Goal: Check status

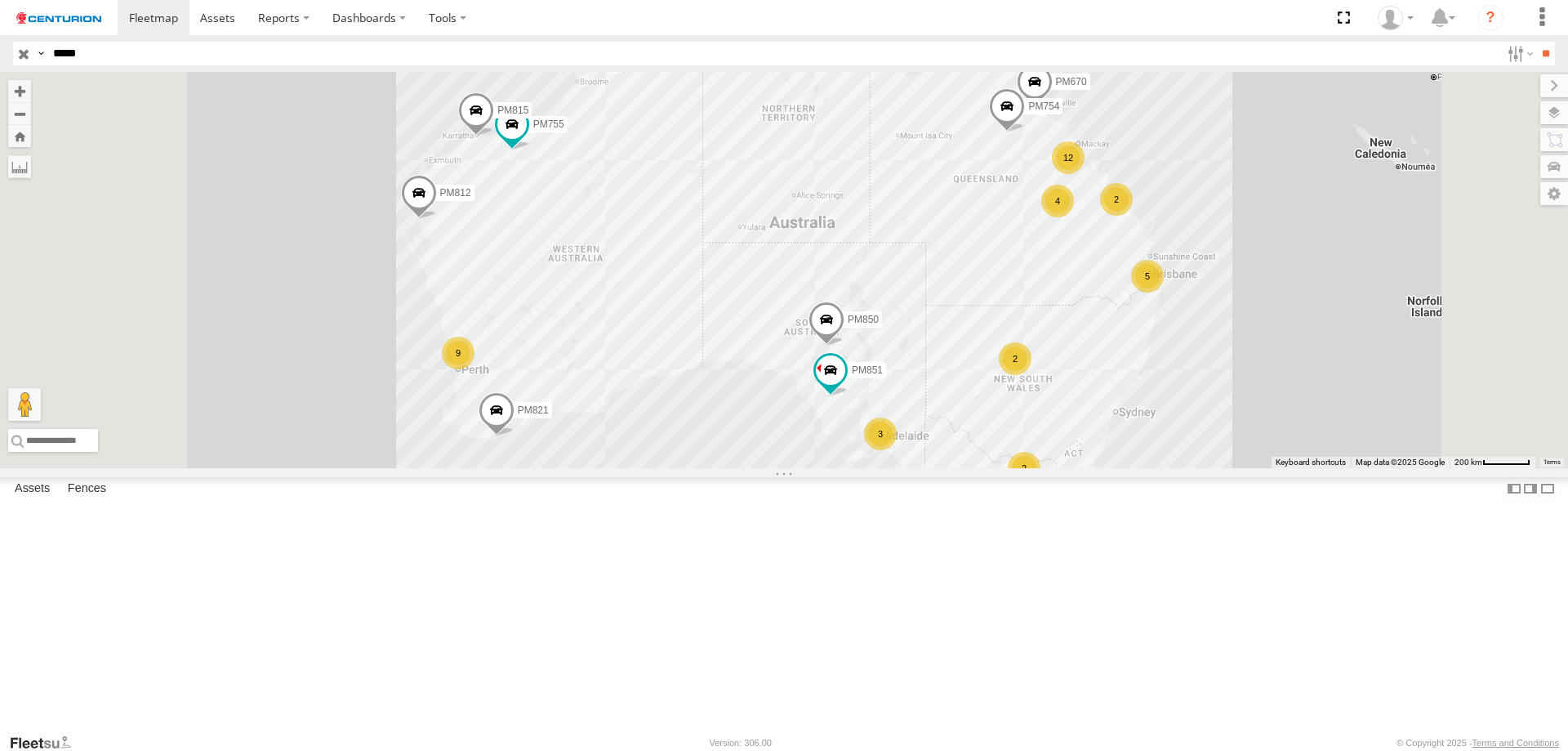
type input "*****"
click at [1536, 42] on input "**" at bounding box center [1546, 53] width 19 height 23
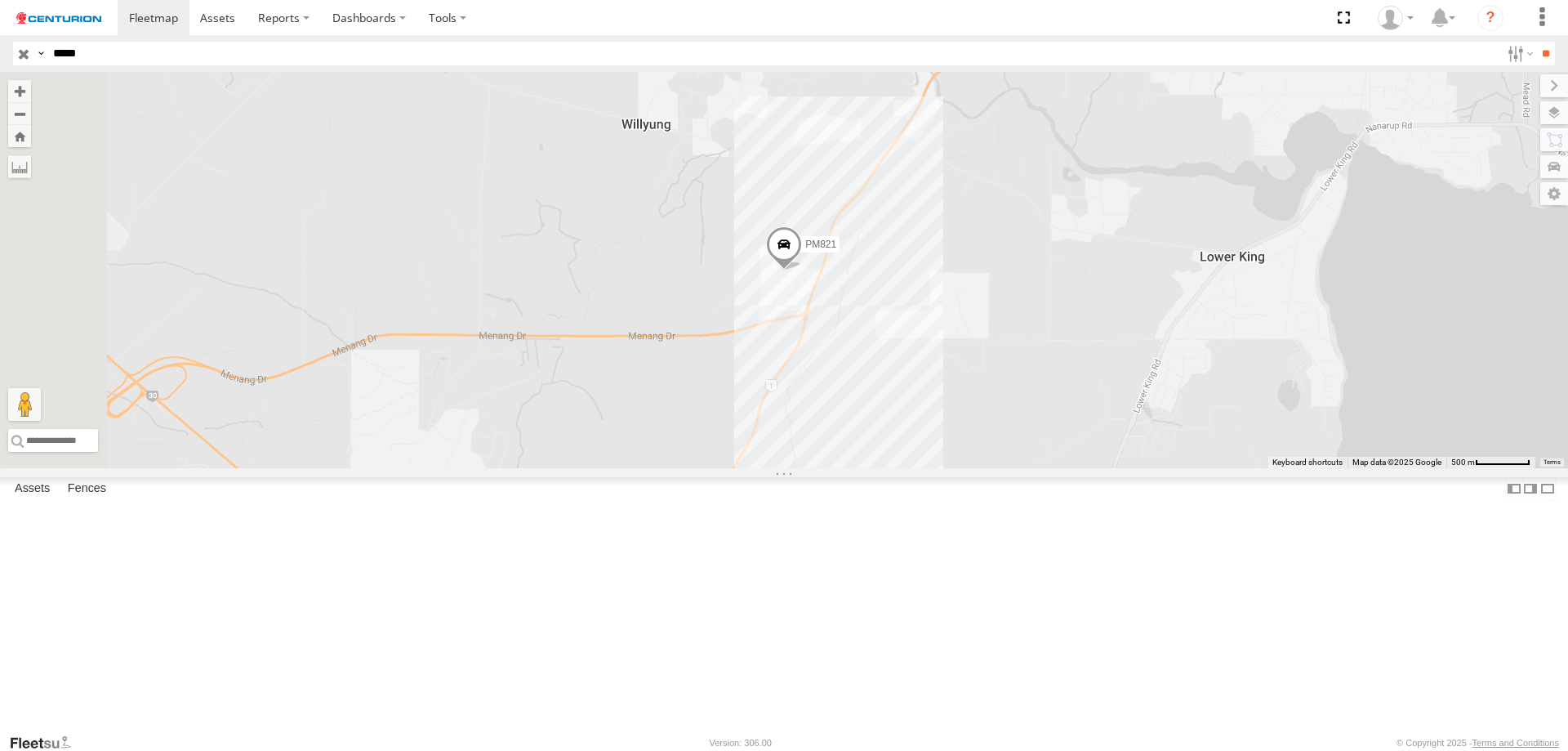
click at [0, 0] on span at bounding box center [0, 0] width 0 height 0
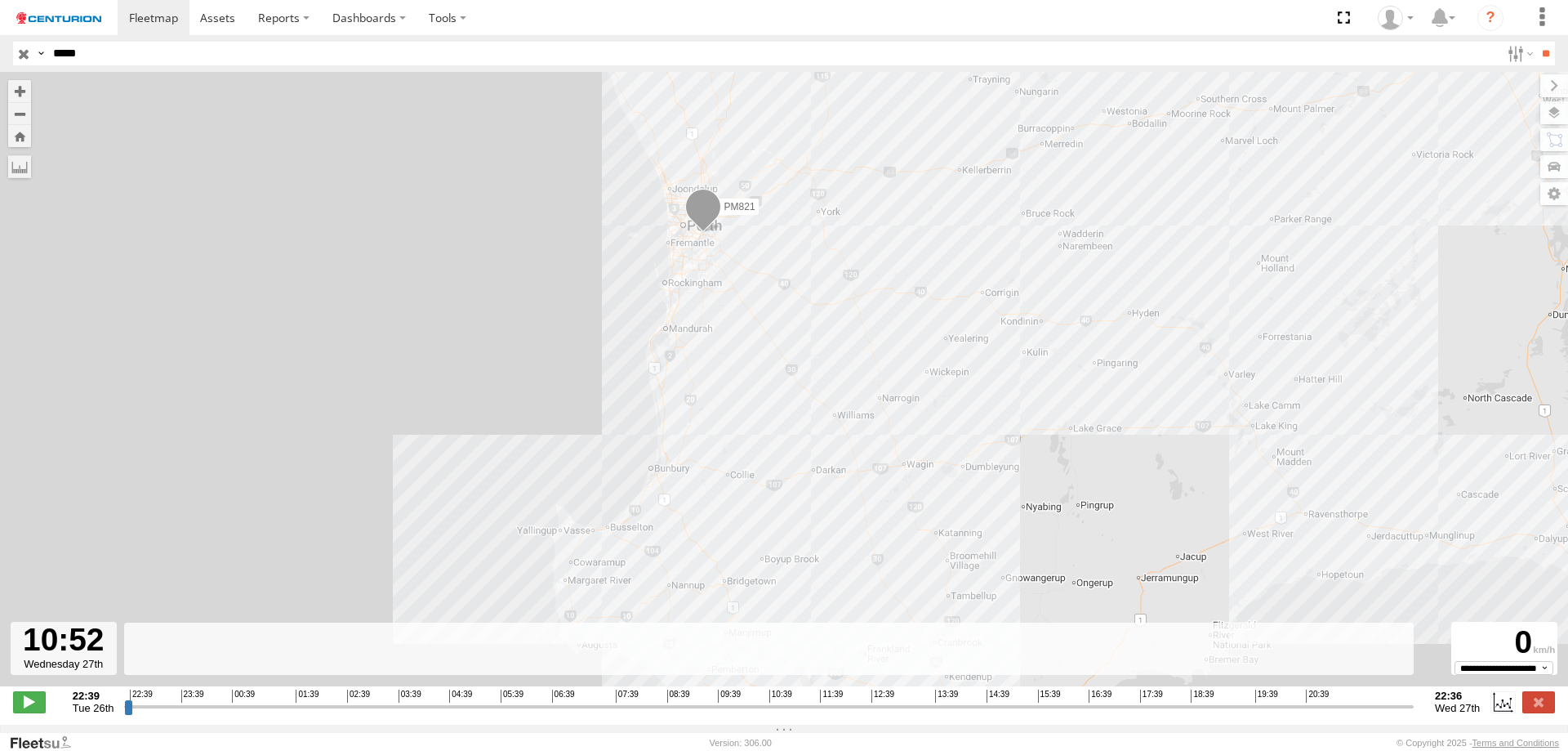
click at [781, 713] on input "range" at bounding box center [769, 706] width 1289 height 16
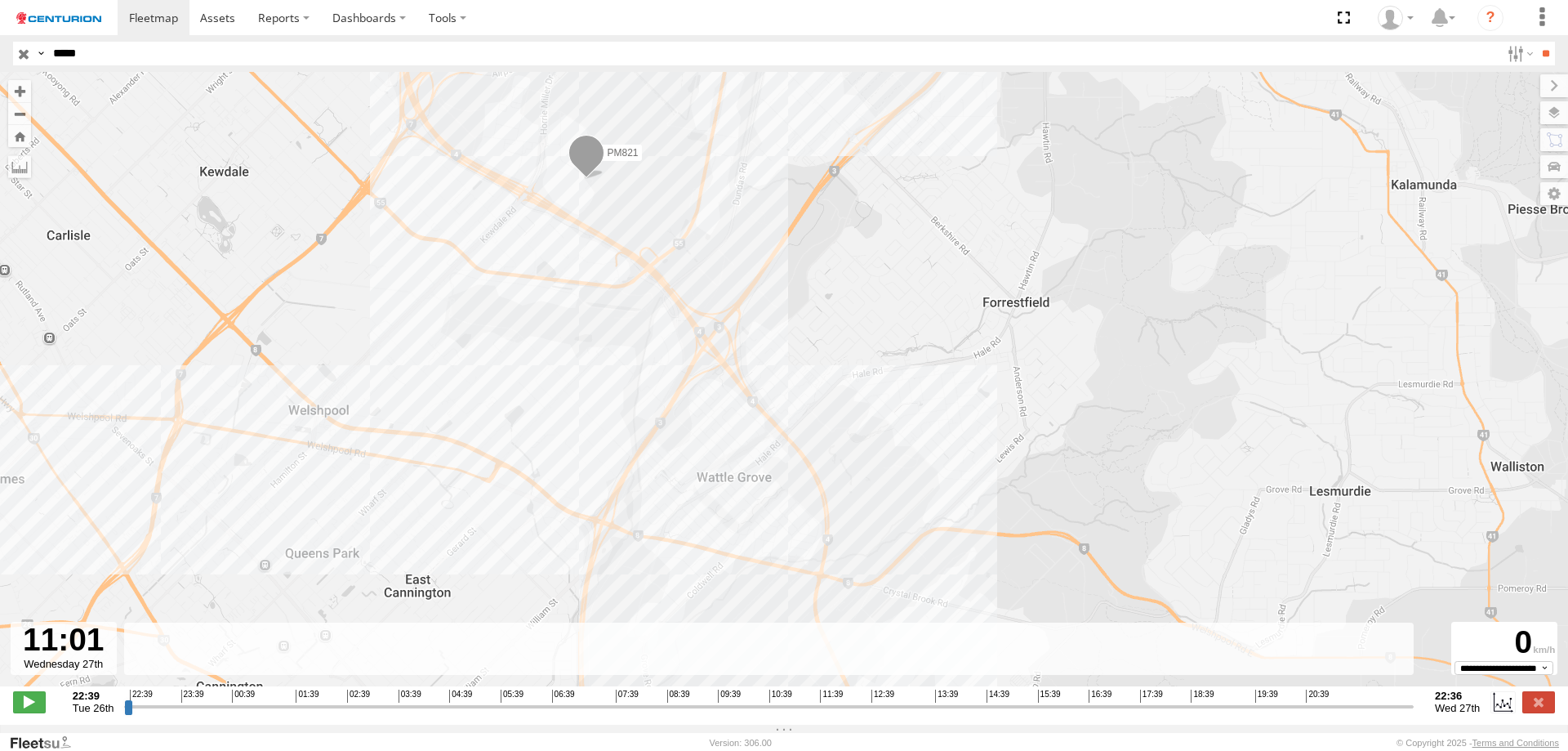
click at [789, 714] on input "range" at bounding box center [769, 706] width 1289 height 16
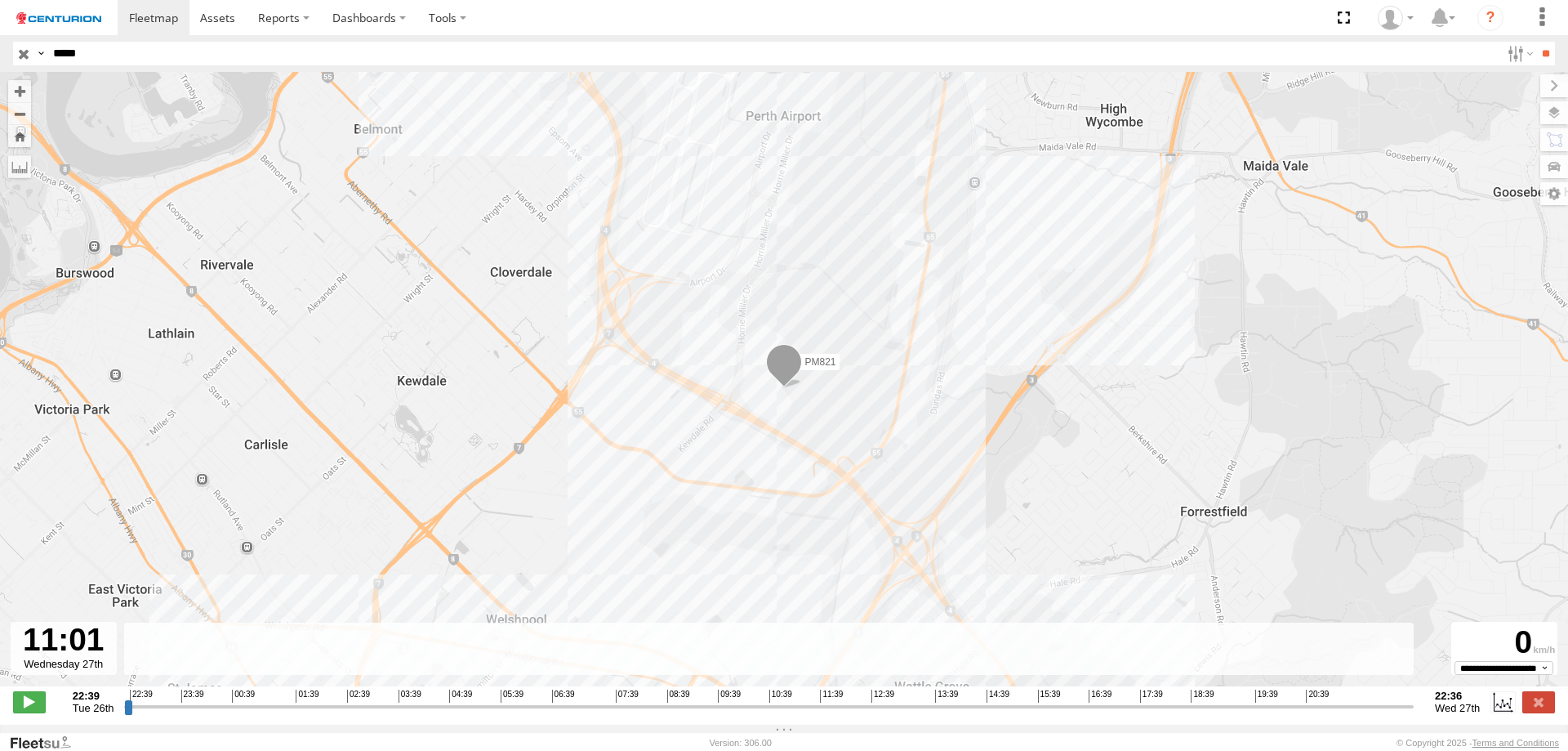
click at [849, 714] on input "range" at bounding box center [769, 706] width 1289 height 16
click at [872, 714] on input "range" at bounding box center [769, 706] width 1289 height 16
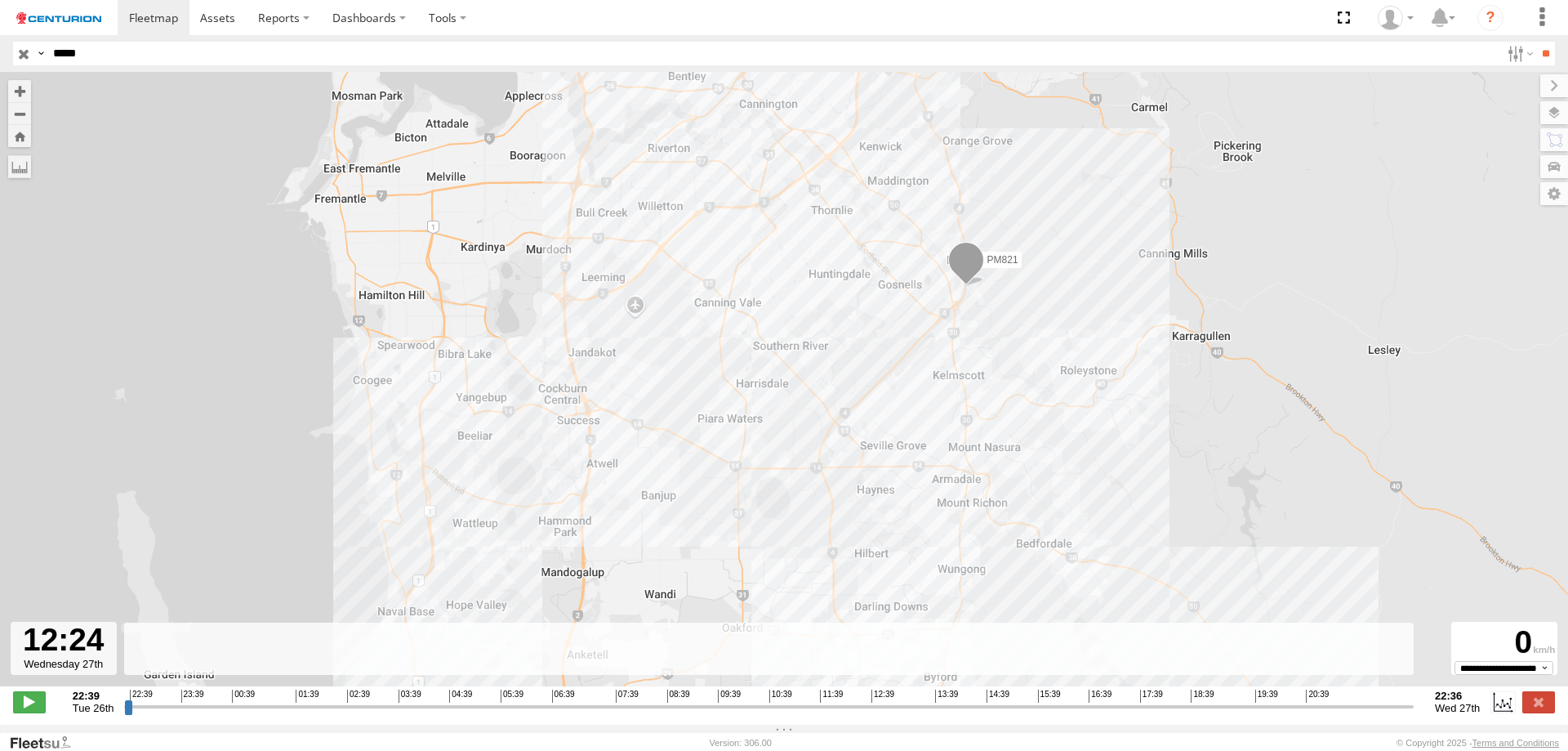
click at [864, 714] on input "range" at bounding box center [769, 706] width 1289 height 16
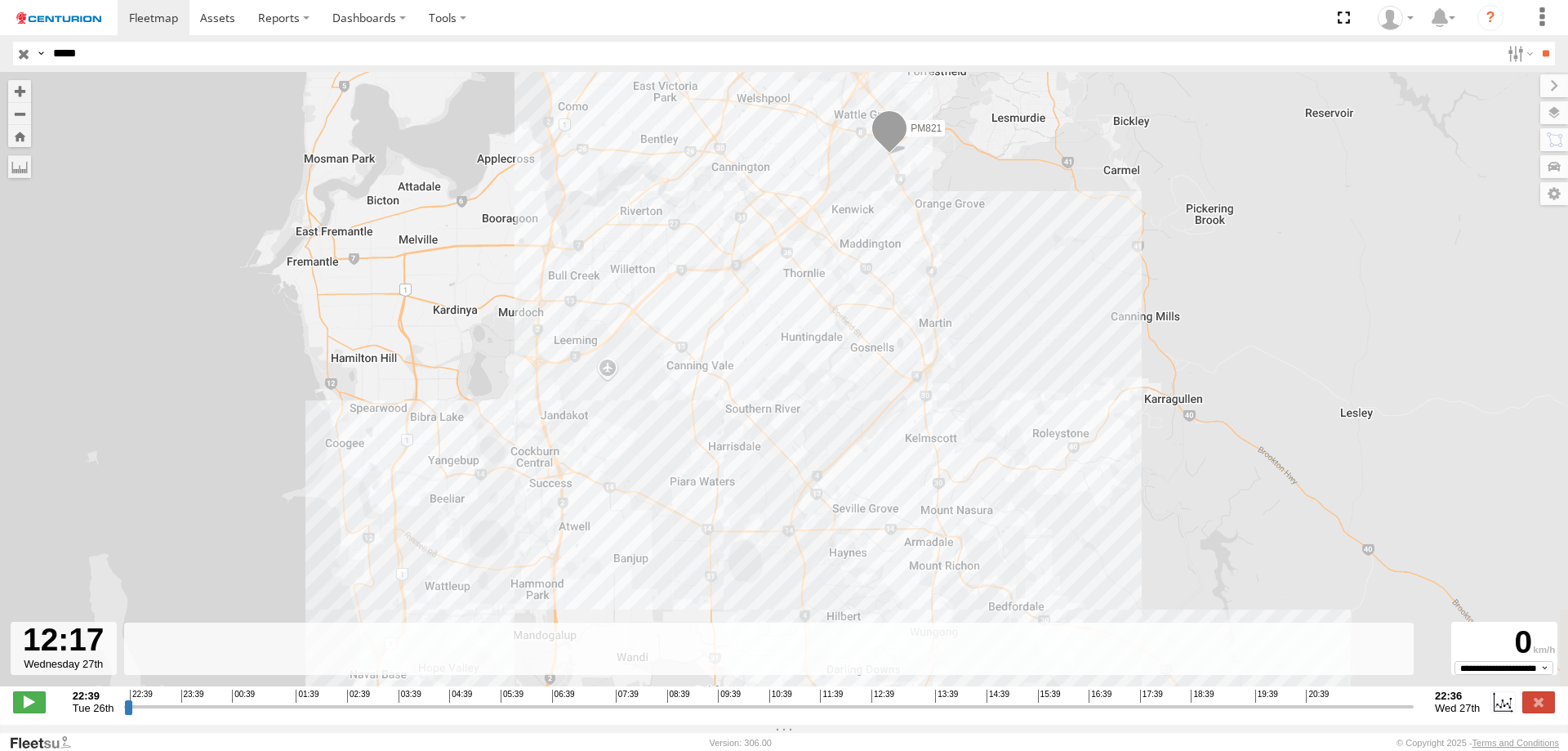
click at [857, 714] on input "range" at bounding box center [769, 706] width 1289 height 16
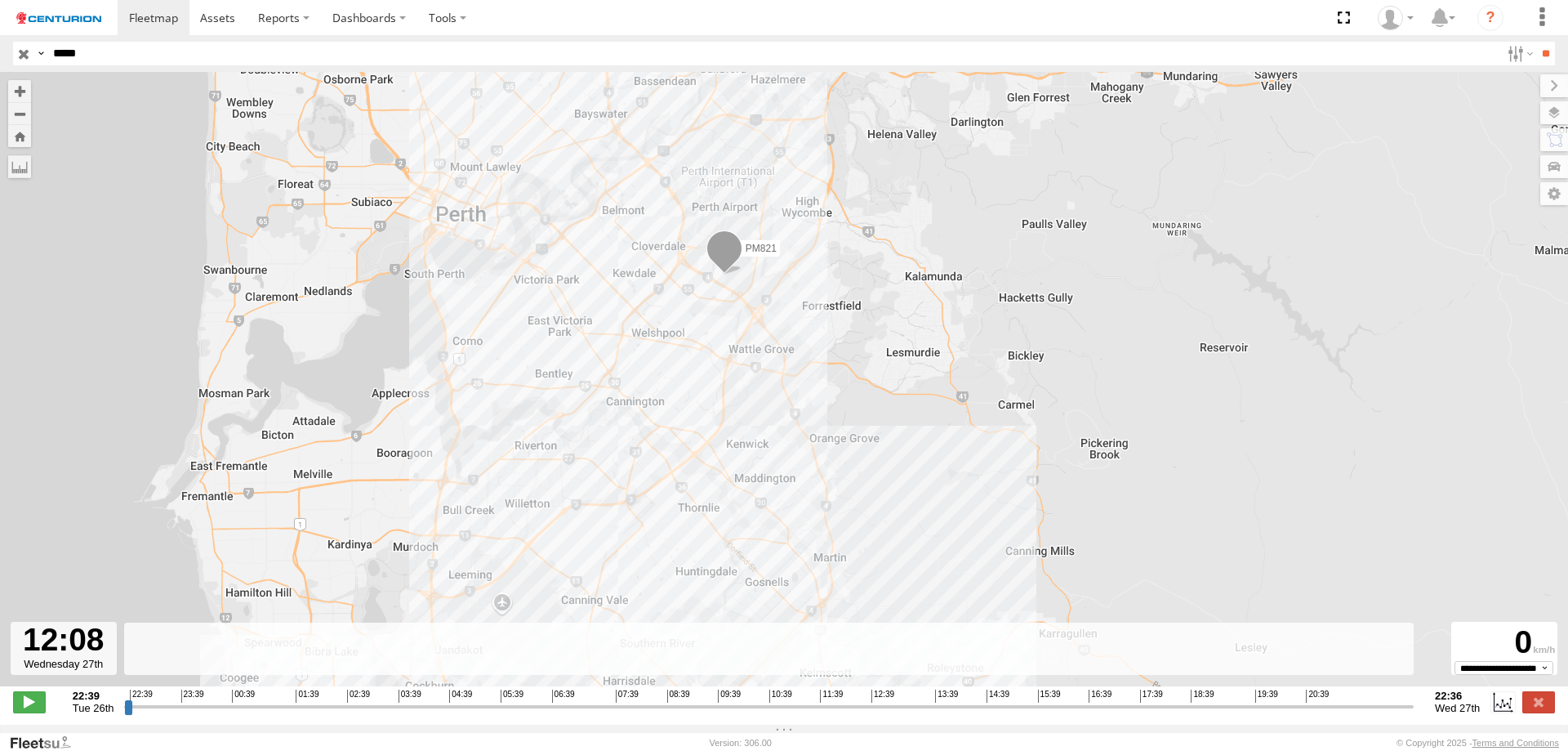
click at [849, 713] on input "range" at bounding box center [769, 706] width 1289 height 16
click at [852, 713] on input "range" at bounding box center [769, 706] width 1289 height 16
click at [853, 713] on input "range" at bounding box center [769, 706] width 1289 height 16
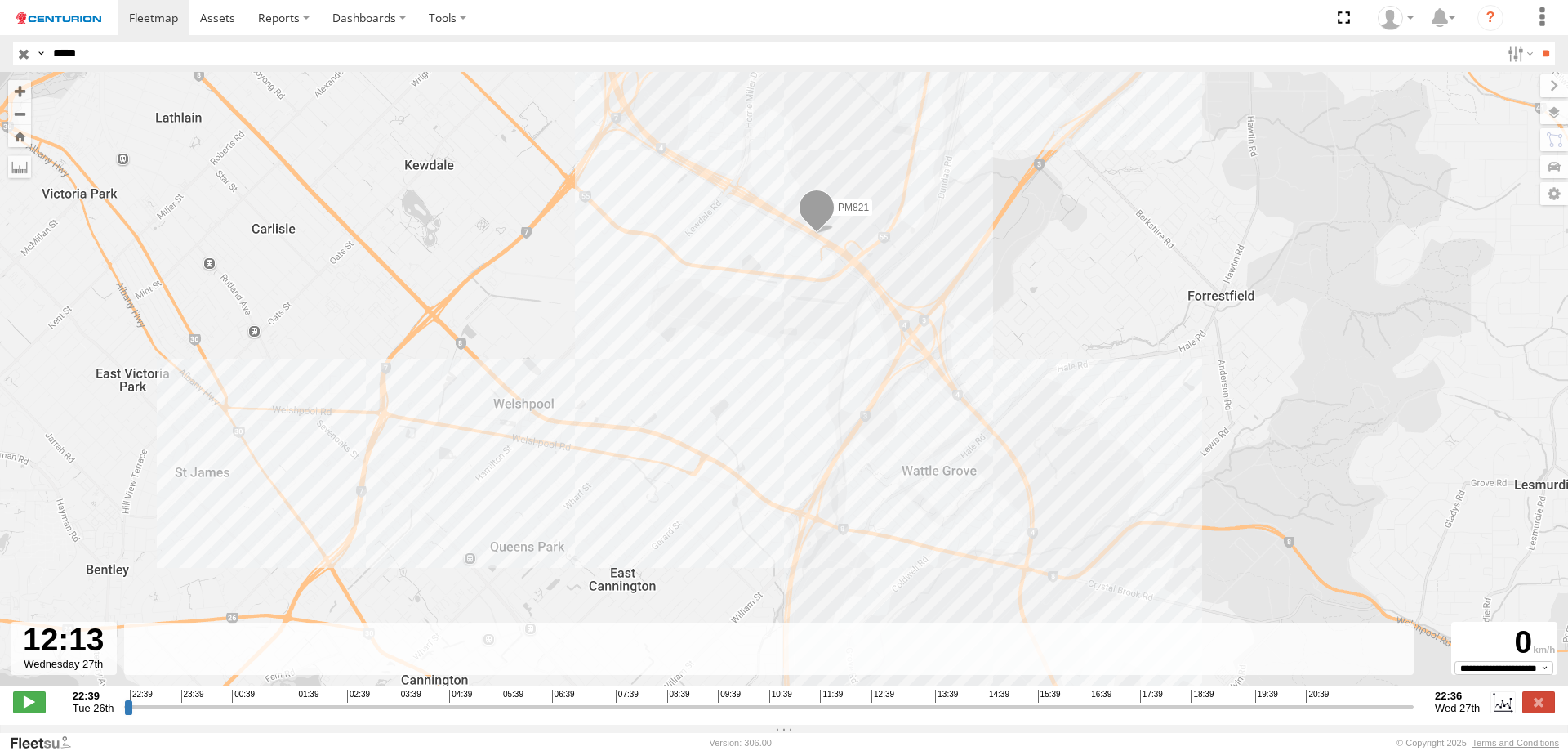
click at [1041, 709] on input "range" at bounding box center [769, 706] width 1289 height 16
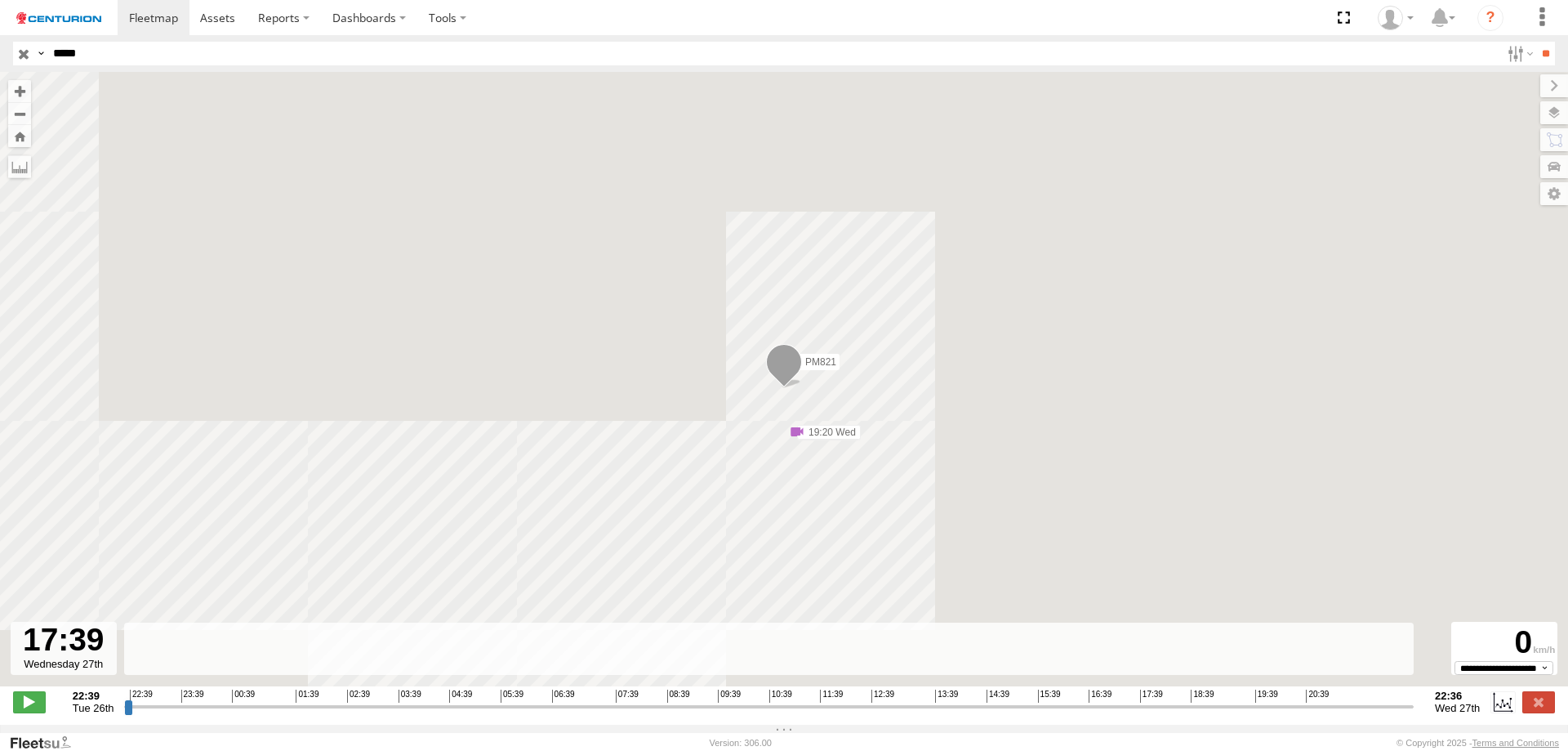
click at [1143, 714] on input "range" at bounding box center [769, 706] width 1289 height 16
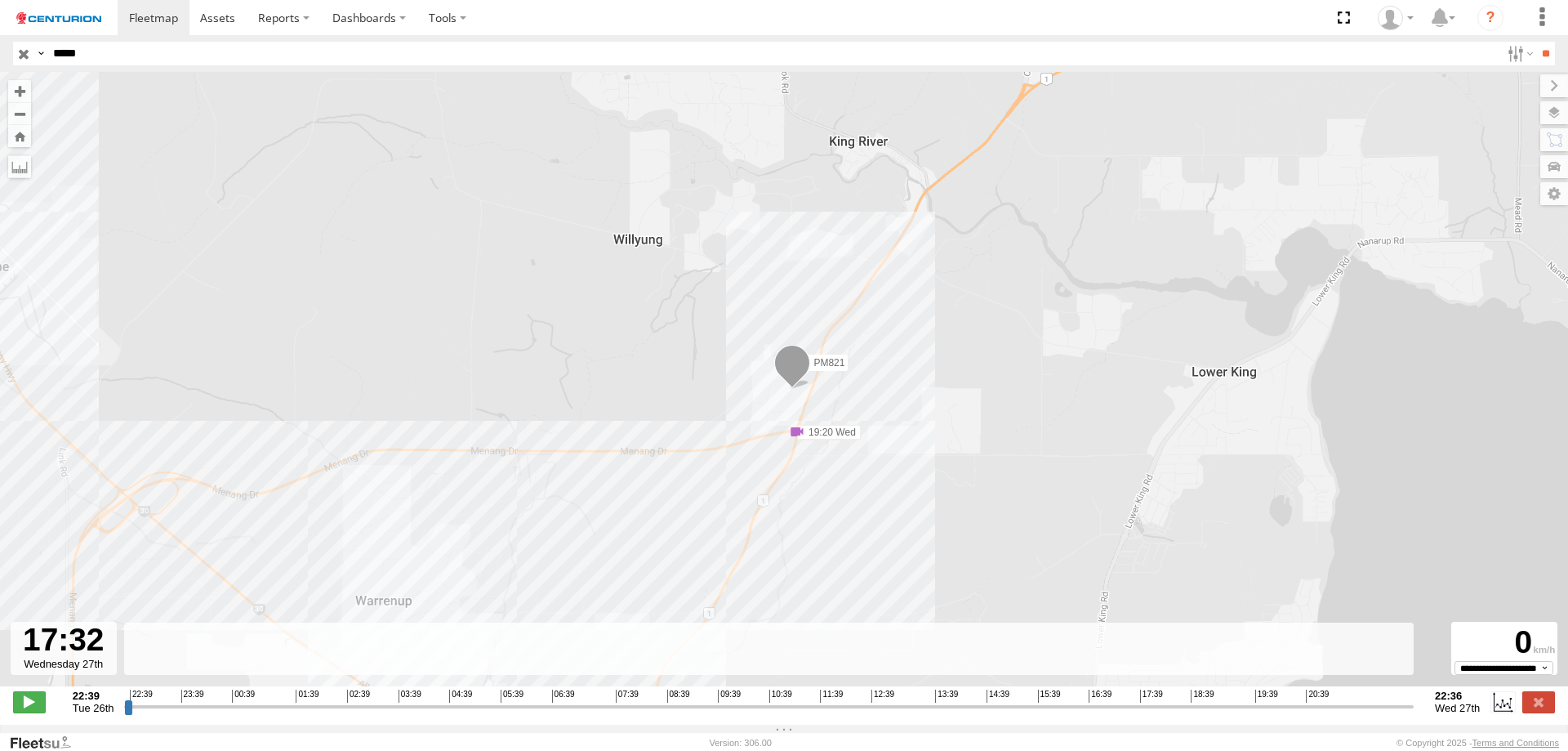
click at [1138, 714] on input "range" at bounding box center [769, 706] width 1289 height 16
type input "**********"
click at [1133, 713] on input "range" at bounding box center [769, 706] width 1289 height 16
